Goal: Task Accomplishment & Management: Complete application form

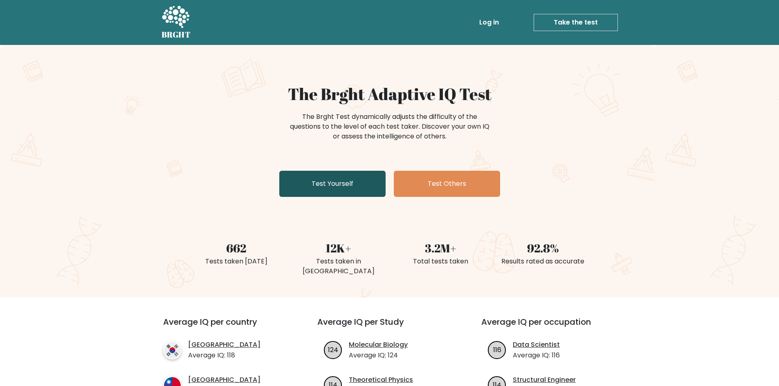
click at [330, 185] on link "Test Yourself" at bounding box center [332, 184] width 106 height 26
click at [376, 173] on link "Test Yourself" at bounding box center [332, 184] width 106 height 26
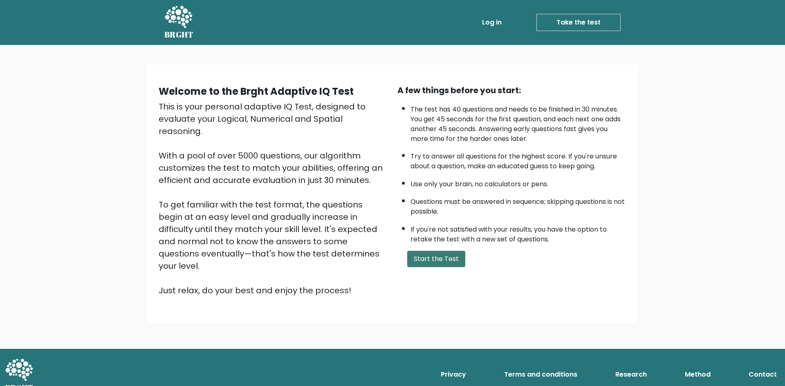
click at [423, 262] on button "Start the Test" at bounding box center [436, 259] width 58 height 16
click at [437, 263] on button "Start the Test" at bounding box center [436, 259] width 58 height 16
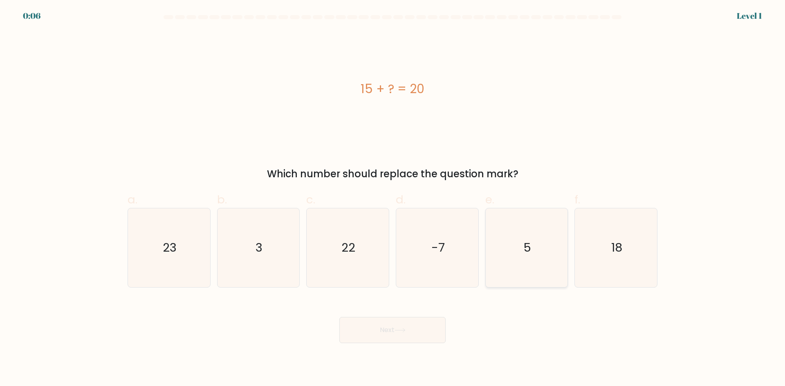
click at [519, 217] on icon "5" at bounding box center [526, 247] width 79 height 79
click at [393, 199] on input "e. 5" at bounding box center [392, 195] width 0 height 5
radio input "true"
click at [420, 319] on button "Next" at bounding box center [392, 330] width 106 height 26
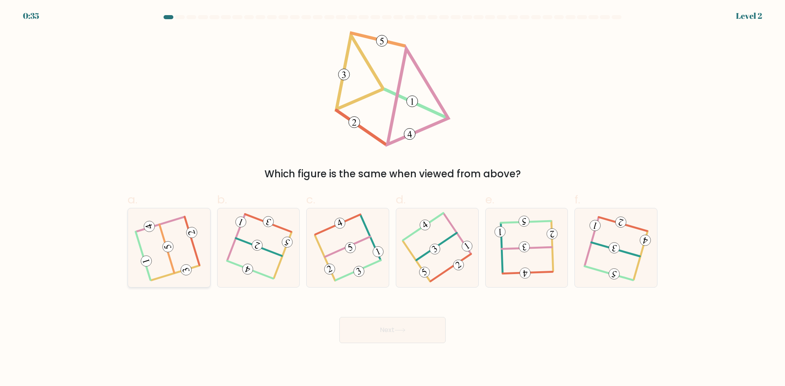
click at [156, 264] on icon at bounding box center [168, 247] width 63 height 63
click at [392, 199] on input "a." at bounding box center [392, 195] width 0 height 5
radio input "true"
click at [399, 324] on button "Next" at bounding box center [392, 330] width 106 height 26
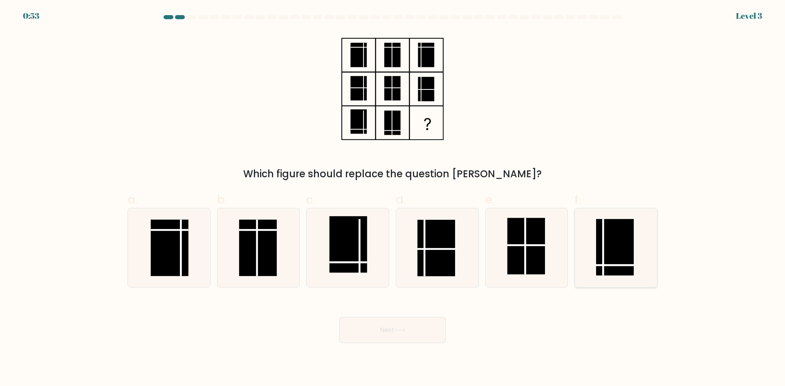
click at [638, 241] on icon at bounding box center [615, 247] width 79 height 79
click at [393, 199] on input "f." at bounding box center [392, 195] width 0 height 5
radio input "true"
click at [396, 324] on button "Next" at bounding box center [392, 330] width 106 height 26
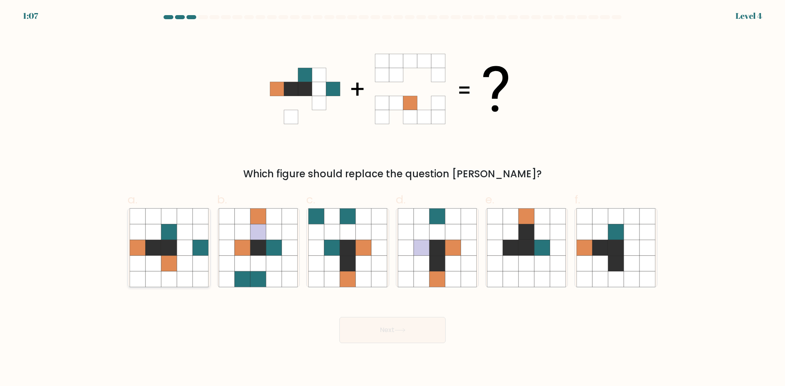
click at [189, 242] on icon at bounding box center [185, 248] width 16 height 16
click at [392, 199] on input "a." at bounding box center [392, 195] width 0 height 5
radio input "true"
click at [366, 324] on button "Next" at bounding box center [392, 330] width 106 height 26
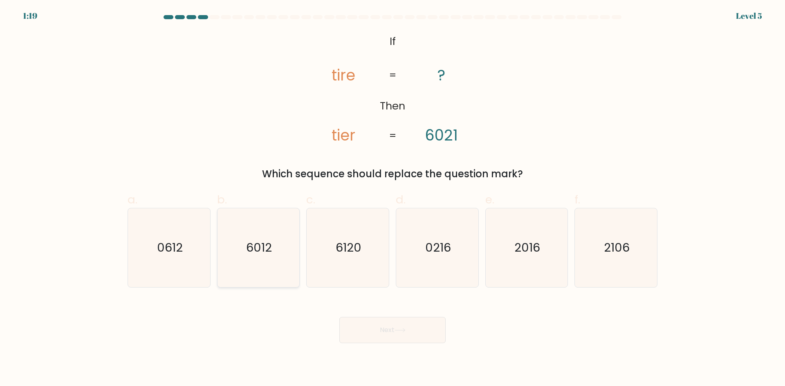
click at [271, 247] on icon "6012" at bounding box center [258, 247] width 79 height 79
click at [392, 199] on input "b. 6012" at bounding box center [392, 195] width 0 height 5
radio input "true"
click at [416, 327] on button "Next" at bounding box center [392, 330] width 106 height 26
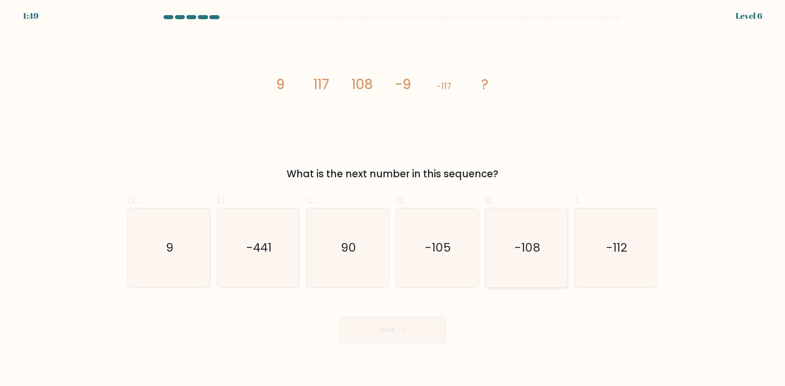
click at [520, 240] on text "-108" at bounding box center [527, 247] width 26 height 16
click at [393, 199] on input "e. -108" at bounding box center [392, 195] width 0 height 5
radio input "true"
click at [409, 338] on button "Next" at bounding box center [392, 330] width 106 height 26
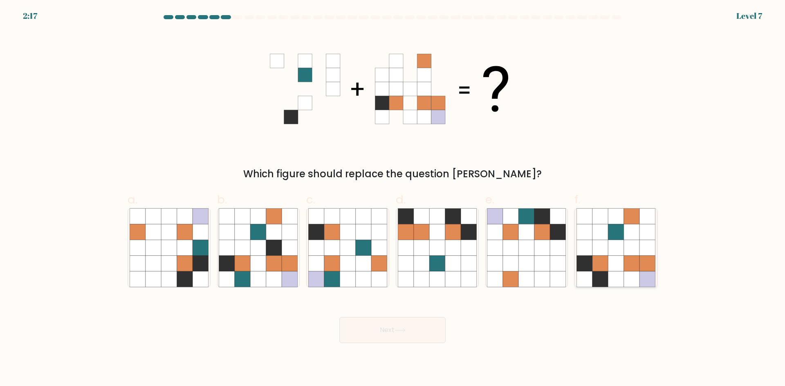
click at [637, 249] on icon at bounding box center [632, 248] width 16 height 16
click at [393, 199] on input "f." at bounding box center [392, 195] width 0 height 5
radio input "true"
click at [413, 336] on button "Next" at bounding box center [392, 330] width 106 height 26
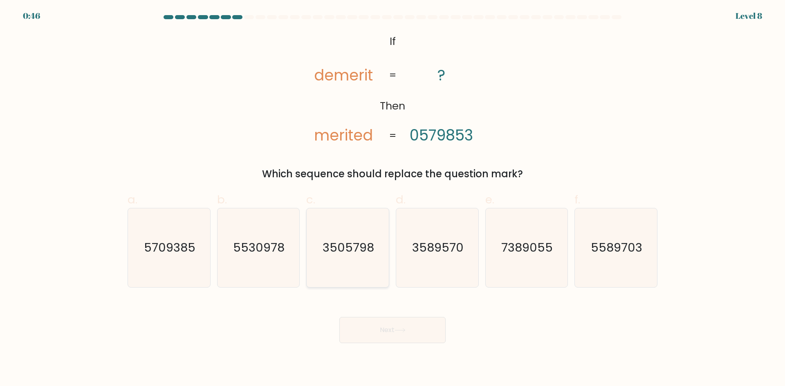
click at [369, 260] on icon "3505798" at bounding box center [347, 247] width 79 height 79
click at [392, 199] on input "c. 3505798" at bounding box center [392, 195] width 0 height 5
radio input "true"
click at [420, 334] on button "Next" at bounding box center [392, 330] width 106 height 26
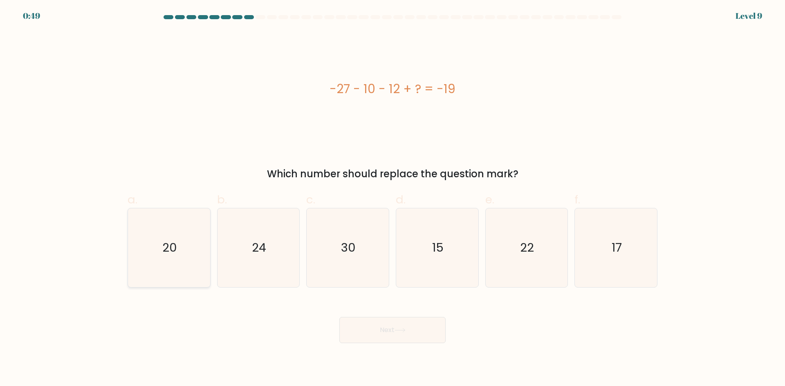
click at [158, 234] on icon "20" at bounding box center [169, 247] width 79 height 79
click at [392, 199] on input "a. 20" at bounding box center [392, 195] width 0 height 5
radio input "true"
click at [412, 333] on button "Next" at bounding box center [392, 330] width 106 height 26
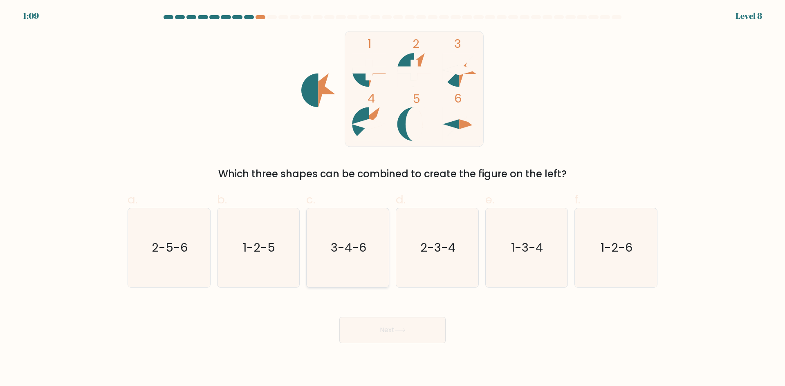
click at [337, 250] on text "3-4-6" at bounding box center [349, 247] width 36 height 16
click at [392, 199] on input "c. 3-4-6" at bounding box center [392, 195] width 0 height 5
radio input "true"
click at [433, 334] on button "Next" at bounding box center [392, 330] width 106 height 26
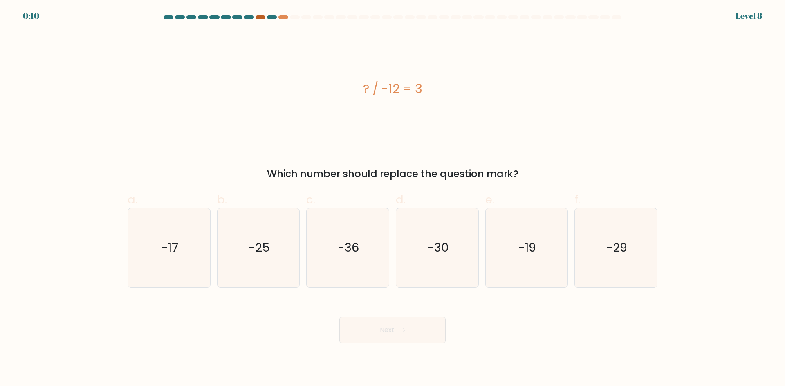
click at [261, 18] on div at bounding box center [260, 17] width 10 height 4
click at [282, 18] on div at bounding box center [283, 17] width 10 height 4
click at [360, 238] on icon "-36" at bounding box center [347, 247] width 79 height 79
click at [392, 199] on input "c. -36" at bounding box center [392, 195] width 0 height 5
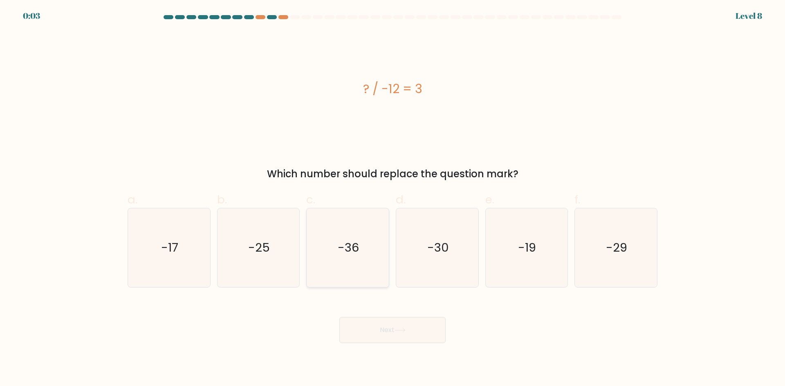
radio input "true"
click at [392, 339] on button "Next" at bounding box center [392, 330] width 106 height 26
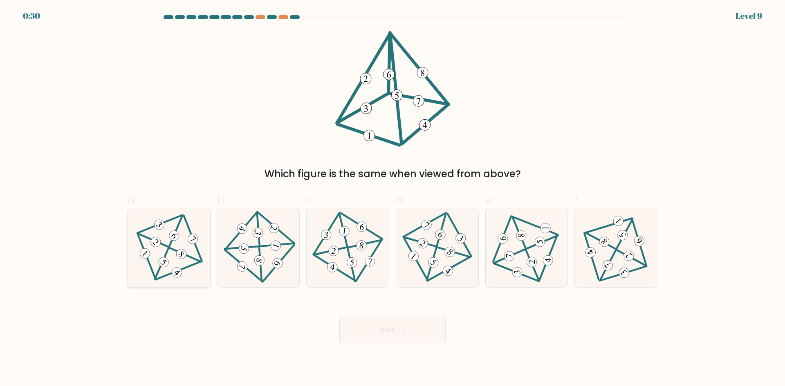
click at [161, 253] on icon at bounding box center [169, 247] width 64 height 63
click at [392, 199] on input "a." at bounding box center [392, 195] width 0 height 5
radio input "true"
drag, startPoint x: 381, startPoint y: 315, endPoint x: 383, endPoint y: 320, distance: 5.3
click at [382, 318] on div "Next" at bounding box center [392, 321] width 539 height 46
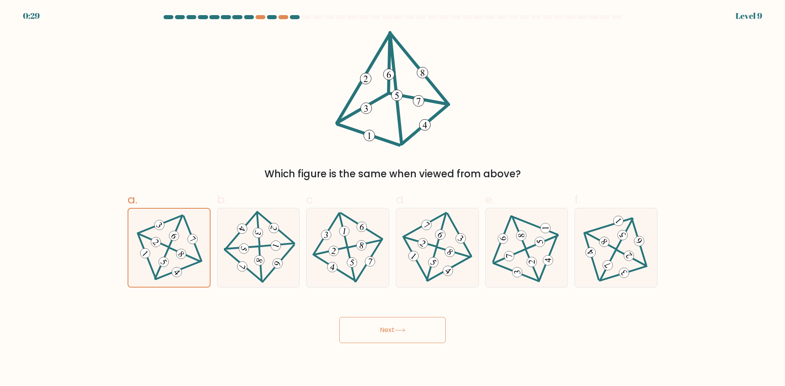
click at [384, 323] on button "Next" at bounding box center [392, 330] width 106 height 26
